Goal: Book appointment/travel/reservation

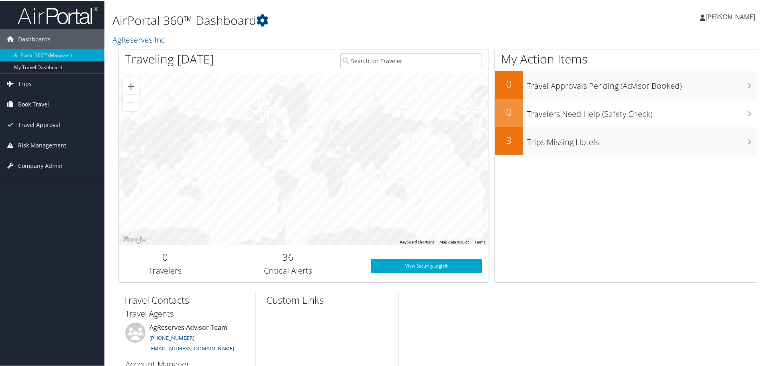
click at [27, 104] on span "Book Travel" at bounding box center [33, 104] width 31 height 20
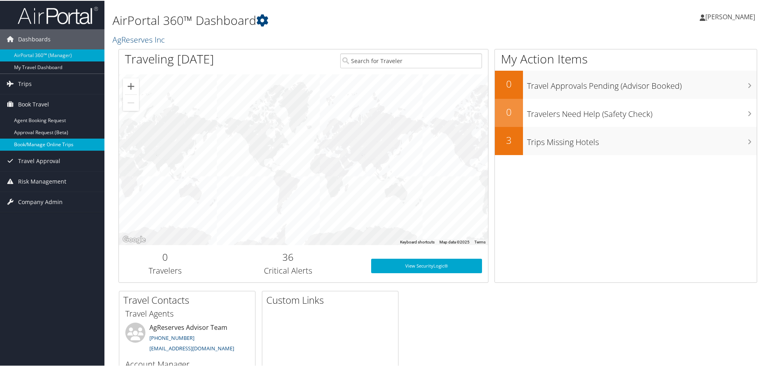
click at [51, 142] on link "Book/Manage Online Trips" at bounding box center [52, 144] width 104 height 12
